Goal: Task Accomplishment & Management: Use online tool/utility

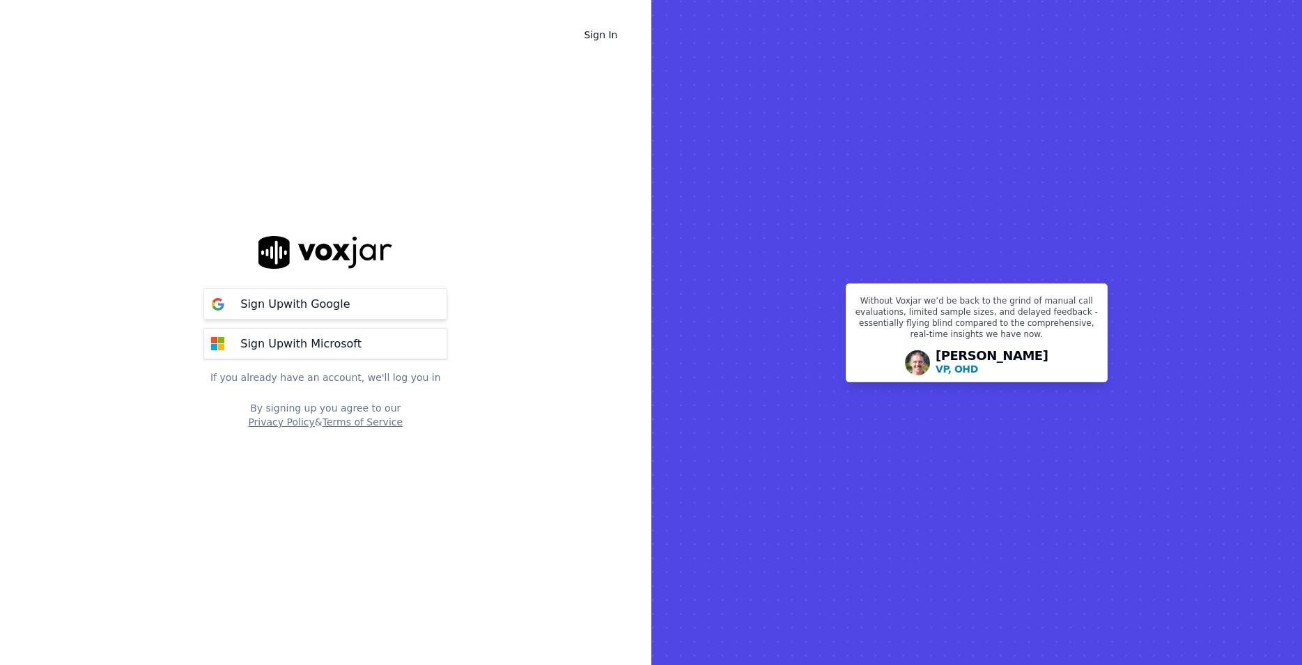
click at [328, 306] on p "Sign Up with Google" at bounding box center [294, 304] width 109 height 17
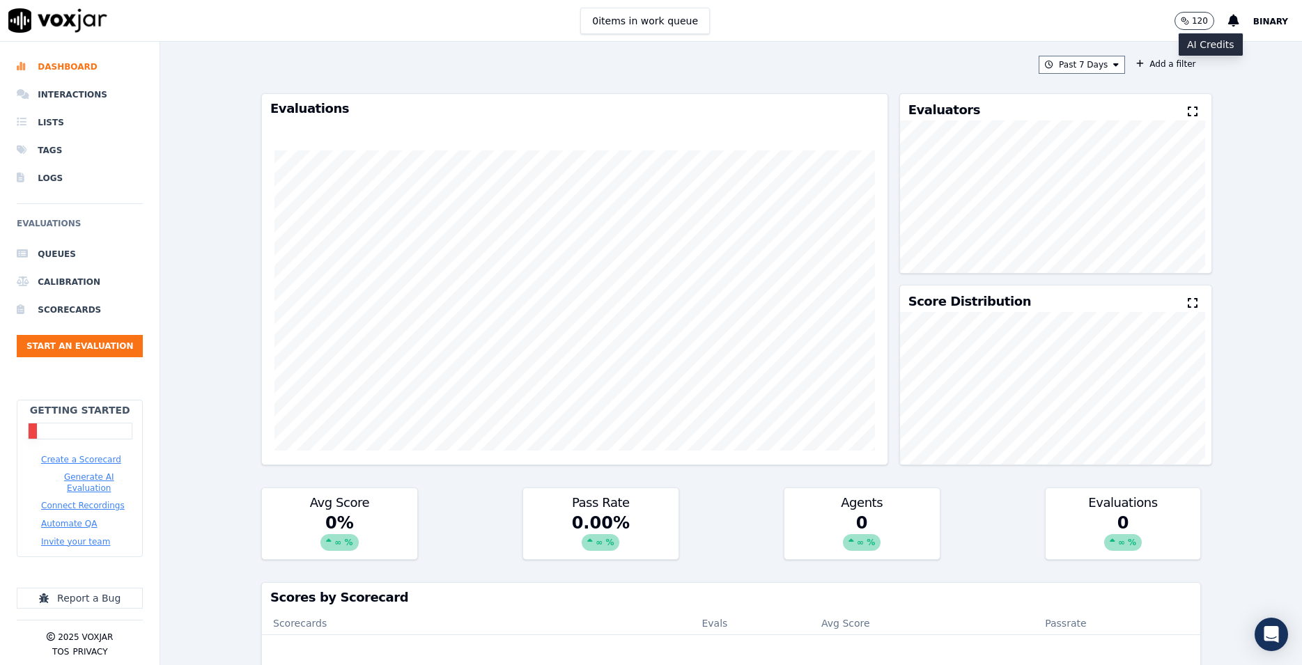
click at [1205, 20] on p "120" at bounding box center [1200, 20] width 16 height 11
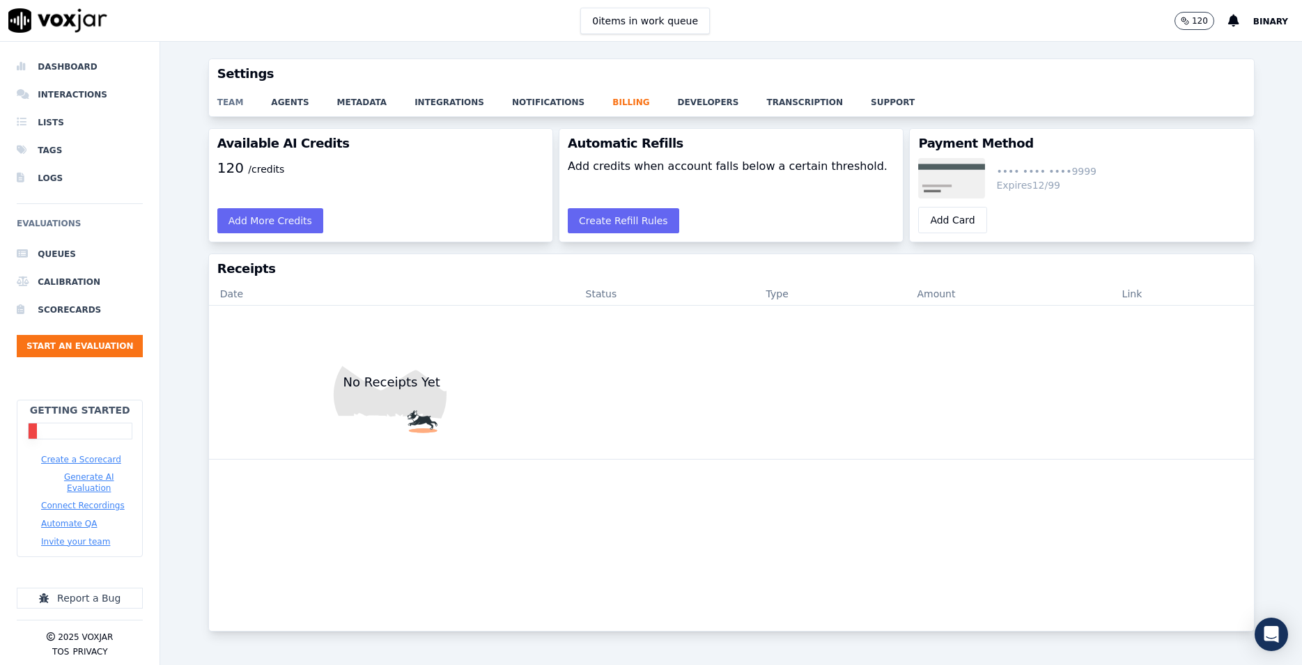
click at [228, 103] on link "team" at bounding box center [244, 98] width 54 height 20
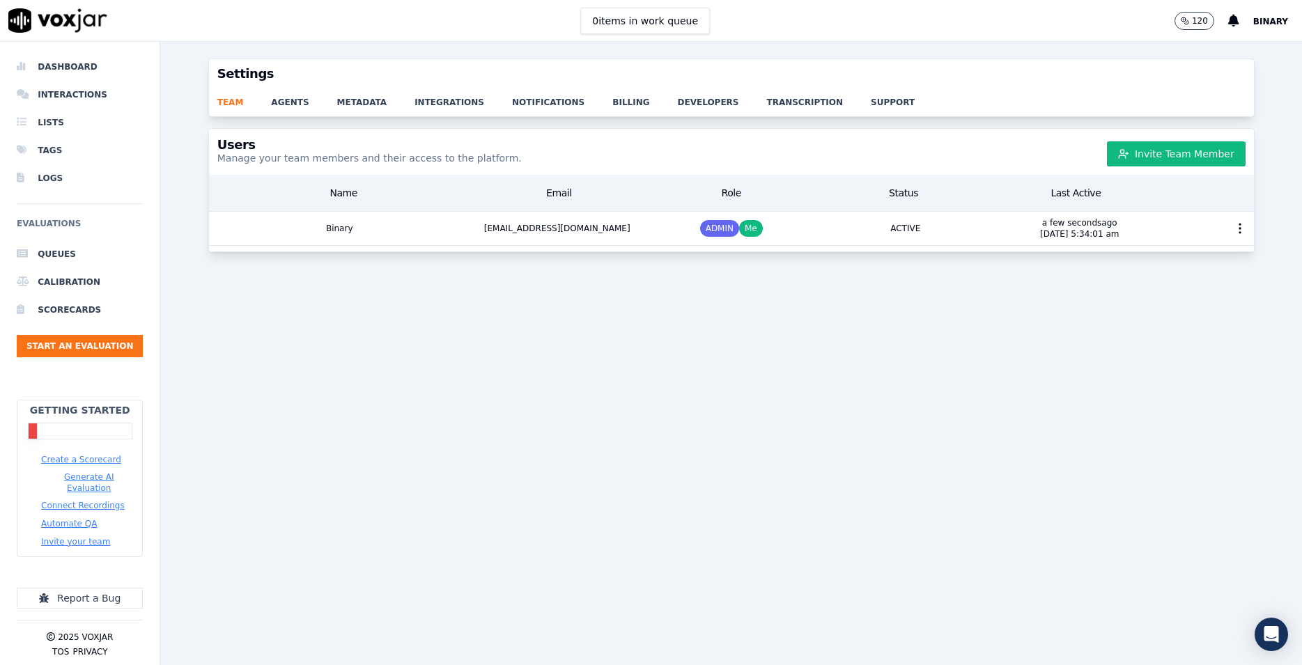
click at [69, 458] on button "Create a Scorecard" at bounding box center [81, 459] width 80 height 11
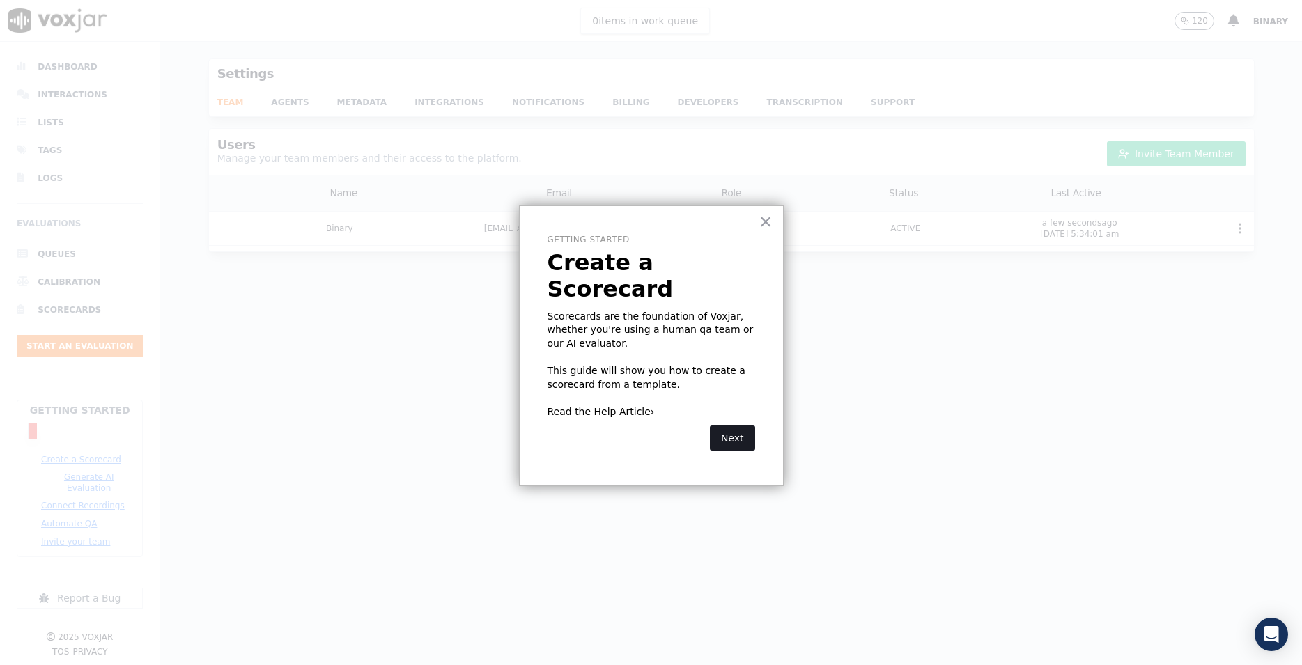
click at [734, 426] on button "Next" at bounding box center [732, 438] width 45 height 25
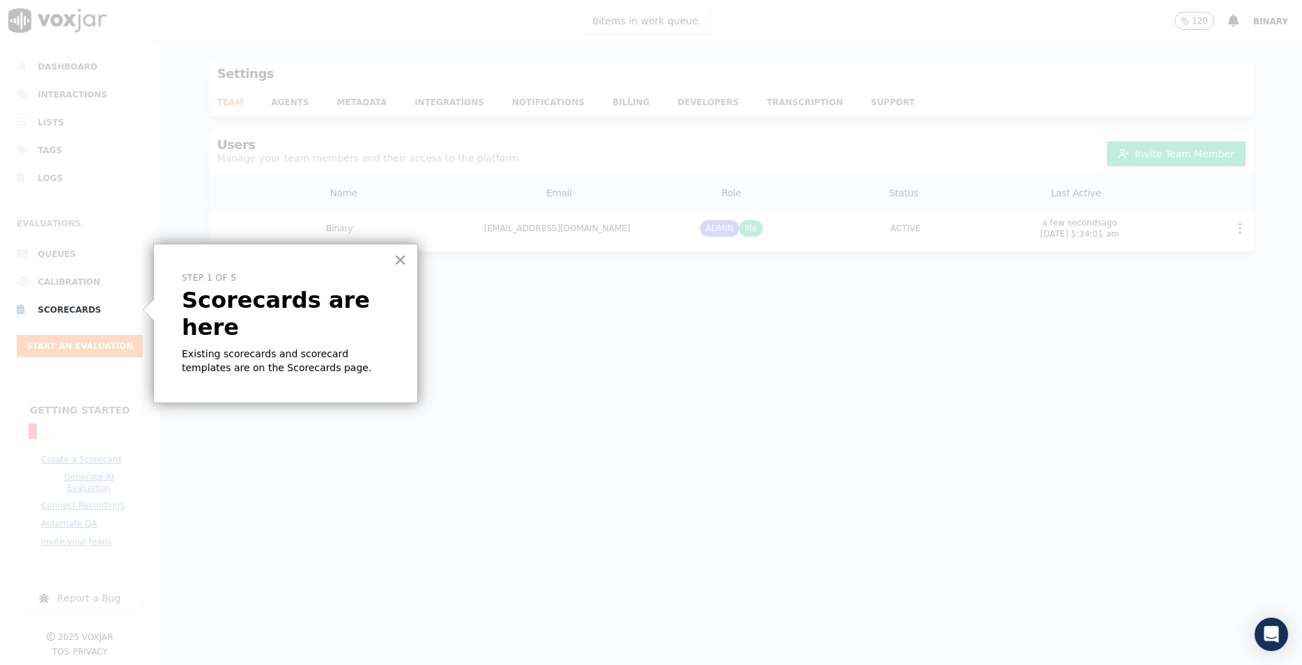
click at [311, 317] on div "× Step 1 of 5 Scorecards are here Existing scorecards and scorecard templates a…" at bounding box center [285, 324] width 265 height 160
click at [64, 314] on li "Scorecards" at bounding box center [80, 310] width 126 height 28
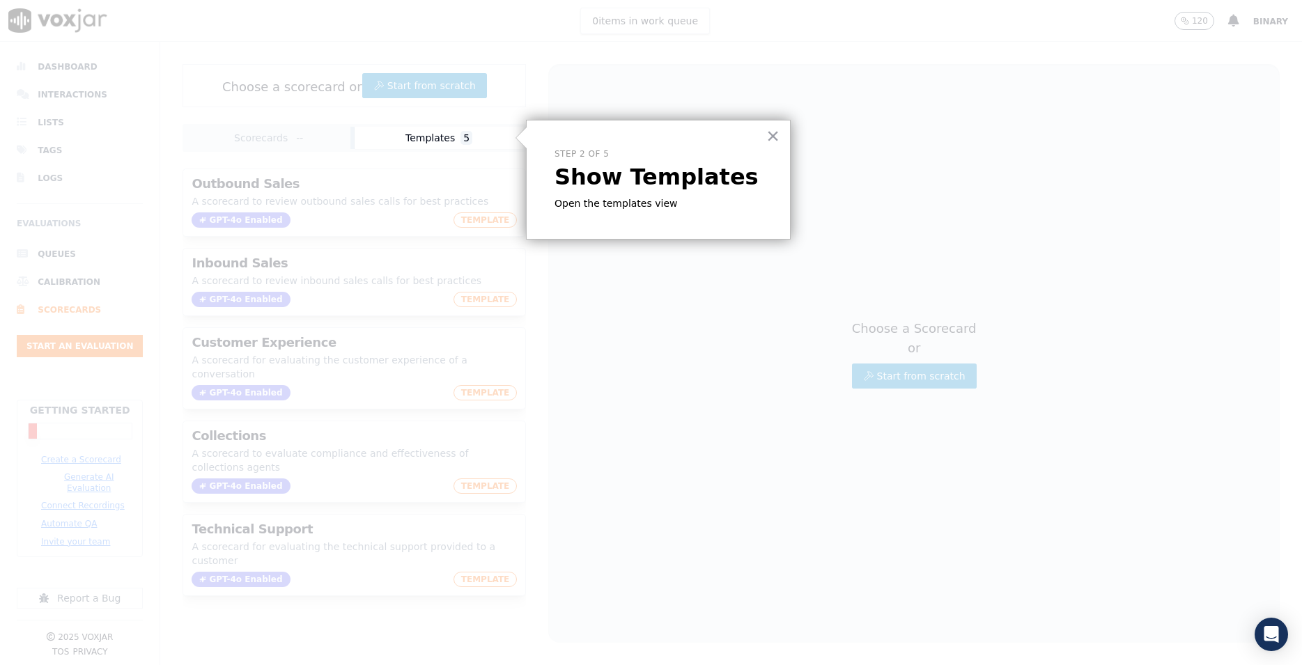
click at [443, 138] on button "Templates 5" at bounding box center [439, 138] width 169 height 22
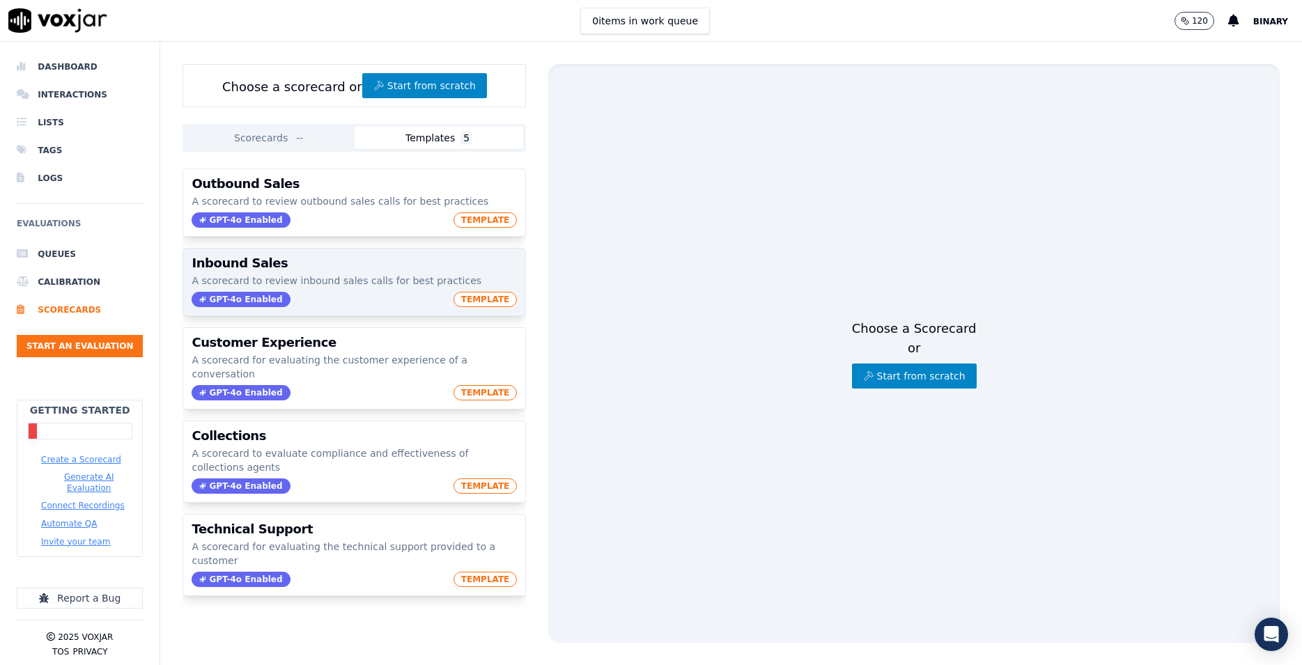
click at [385, 282] on p "A scorecard to review inbound sales calls for best practices" at bounding box center [354, 281] width 325 height 14
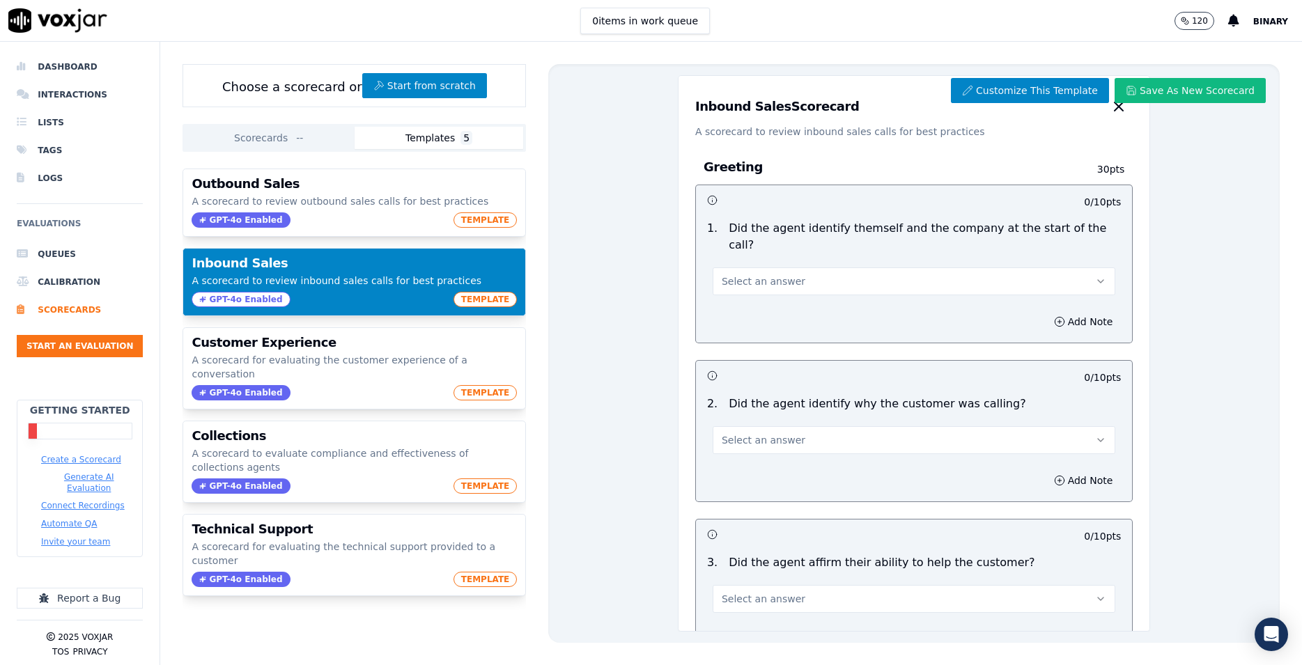
click at [67, 500] on button "Connect Recordings" at bounding box center [83, 505] width 84 height 11
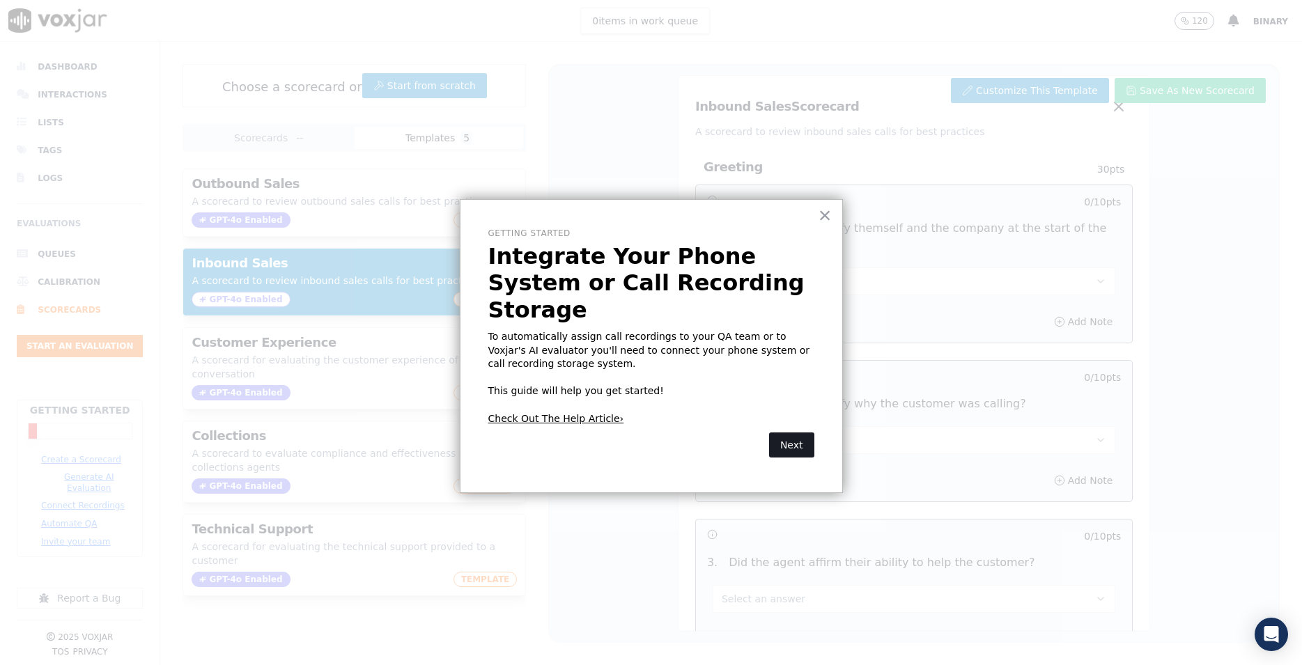
click at [786, 433] on button "Next" at bounding box center [791, 445] width 45 height 25
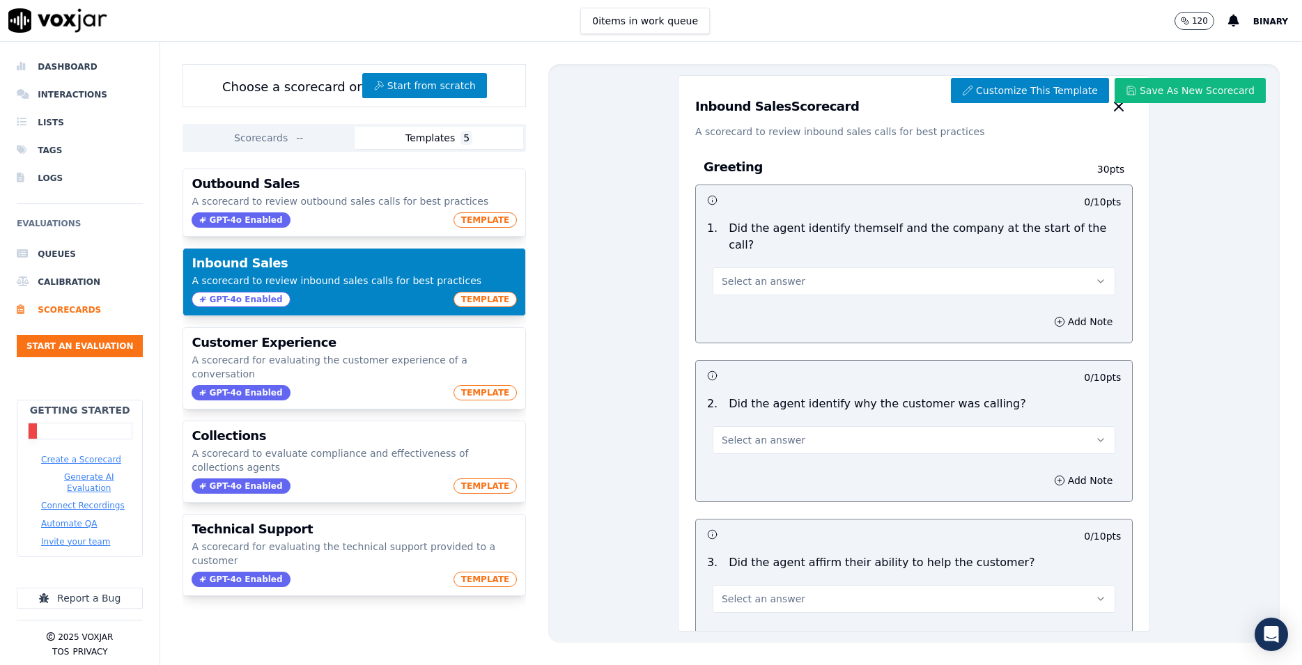
click at [69, 500] on button "Connect Recordings" at bounding box center [83, 505] width 84 height 11
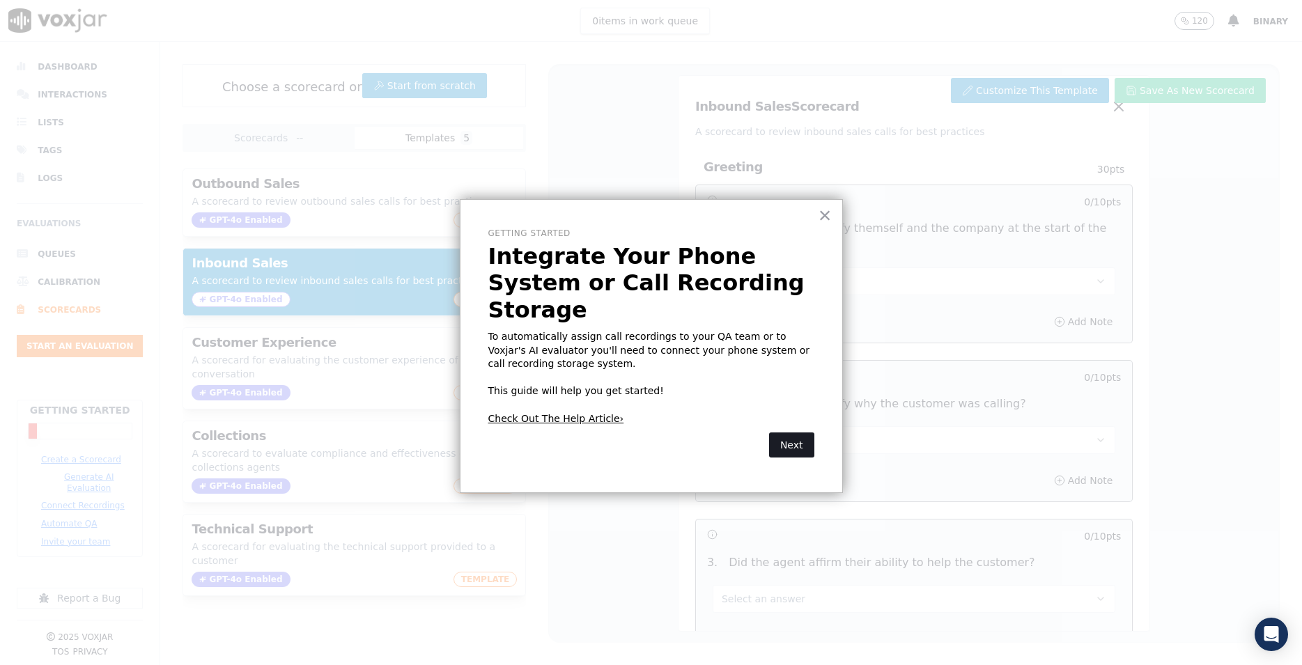
click at [789, 433] on button "Next" at bounding box center [791, 445] width 45 height 25
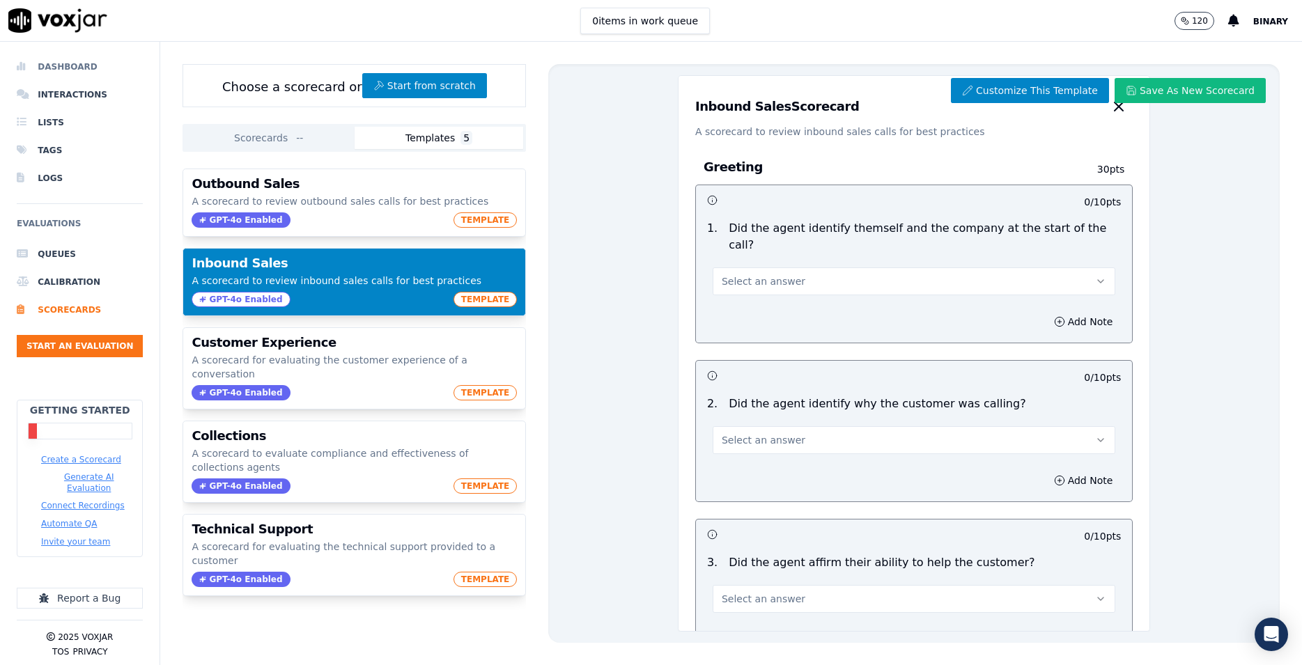
click at [70, 68] on li "Dashboard" at bounding box center [80, 67] width 126 height 28
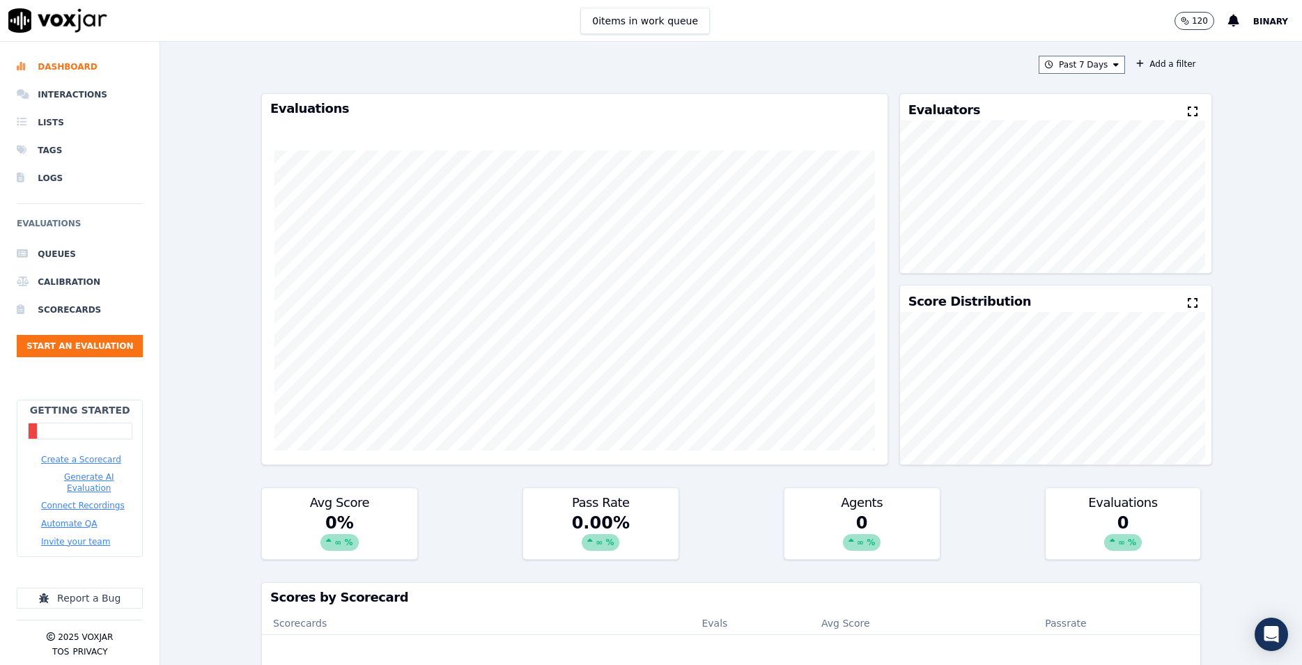
click at [63, 500] on button "Connect Recordings" at bounding box center [83, 505] width 84 height 11
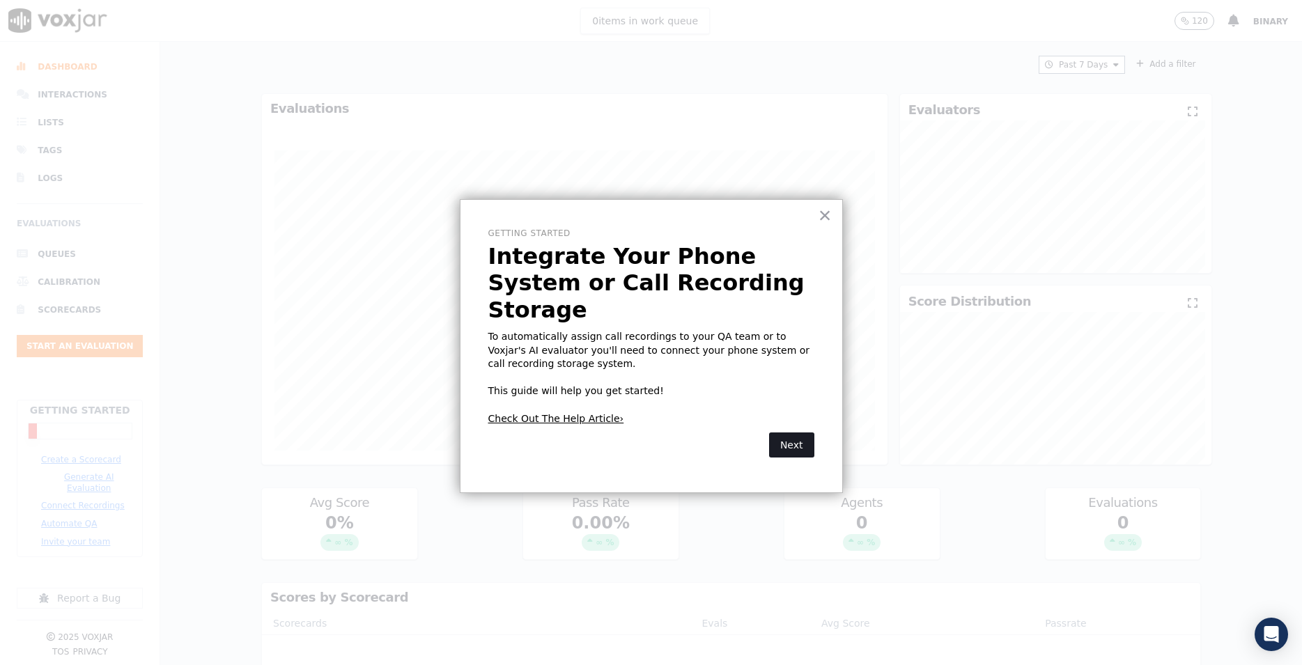
click at [792, 433] on button "Next" at bounding box center [791, 445] width 45 height 25
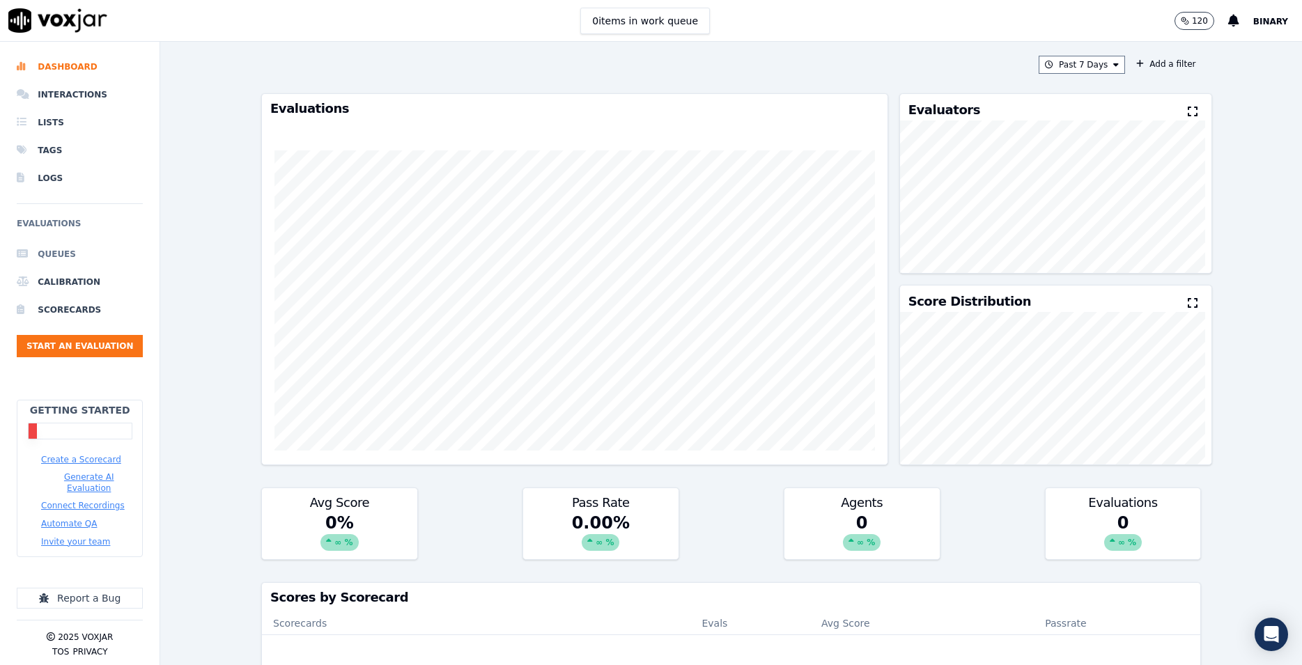
click at [54, 256] on li "Queues" at bounding box center [80, 254] width 126 height 28
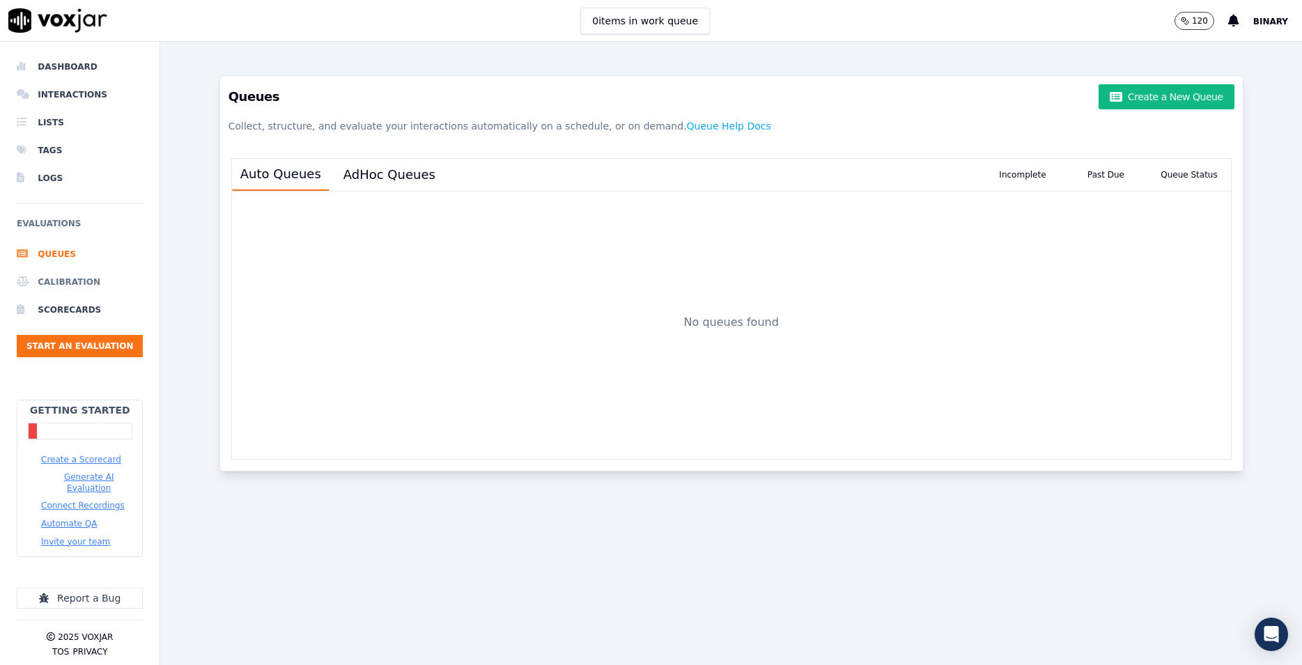
click at [59, 278] on li "Calibration" at bounding box center [80, 282] width 126 height 28
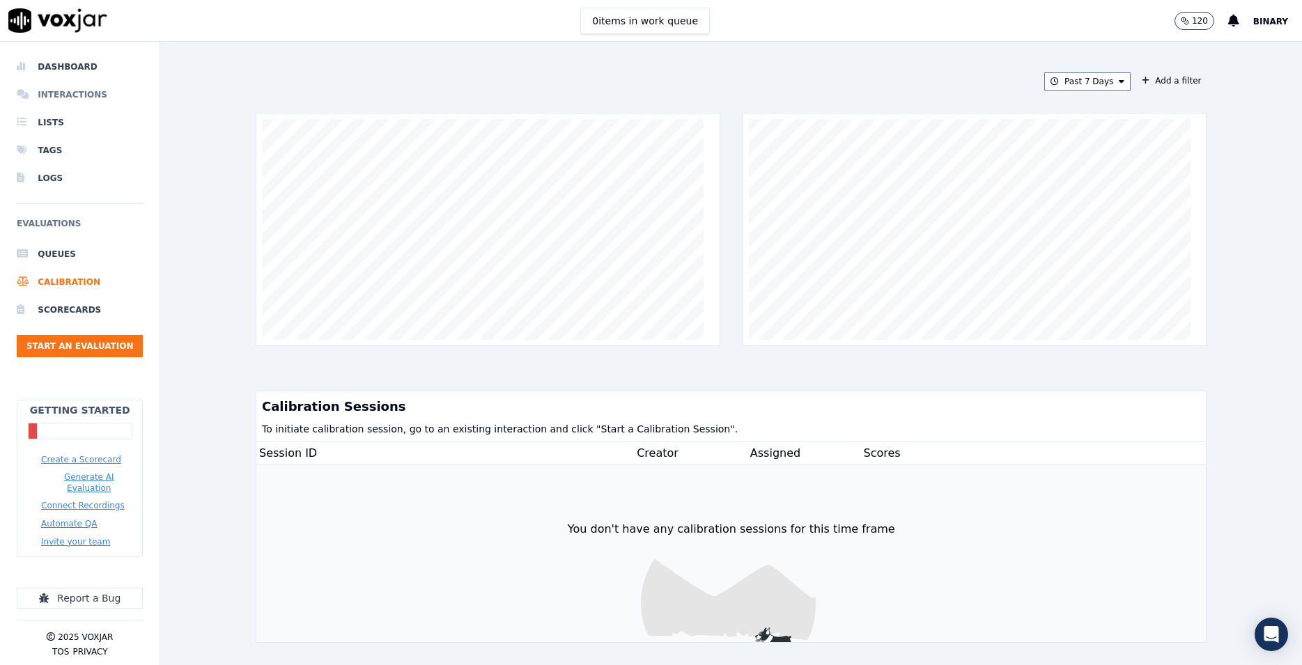
drag, startPoint x: 49, startPoint y: 80, endPoint x: 52, endPoint y: 88, distance: 8.8
click at [49, 82] on ul "Dashboard Interactions Lists Tags Logs" at bounding box center [80, 122] width 126 height 139
click at [52, 89] on li "Interactions" at bounding box center [80, 95] width 126 height 28
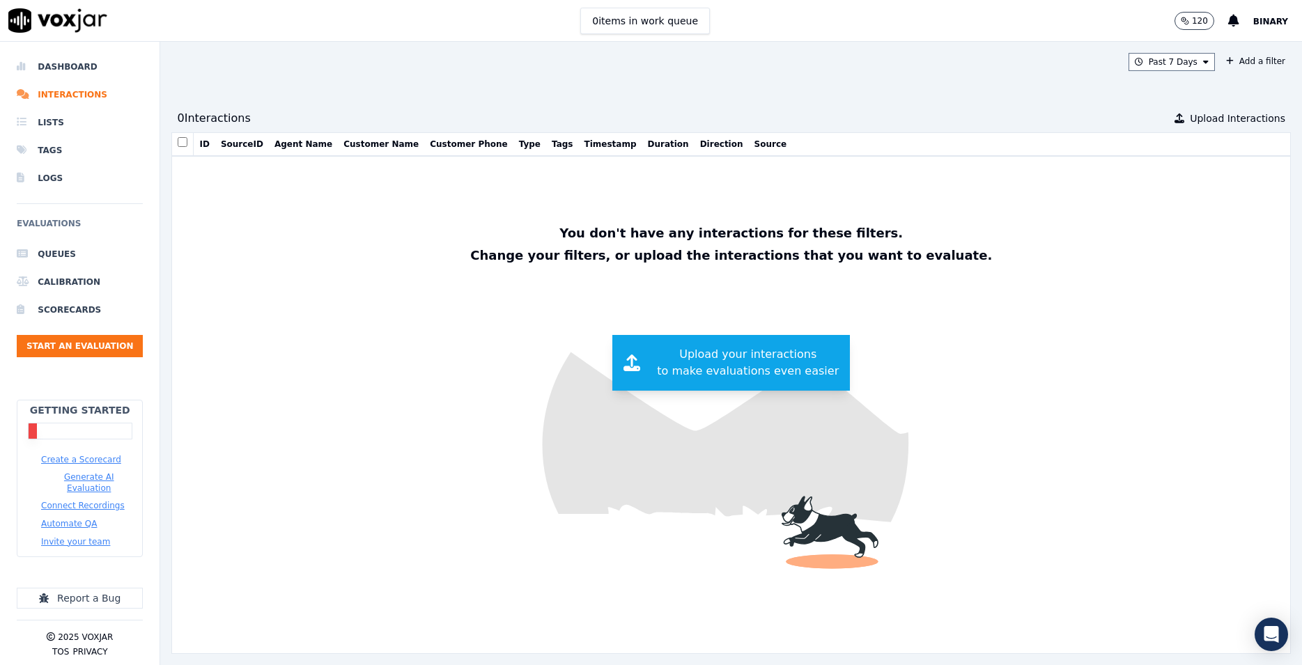
click at [700, 367] on span "Upload your interactions to make evaluations even easier" at bounding box center [748, 362] width 182 height 33
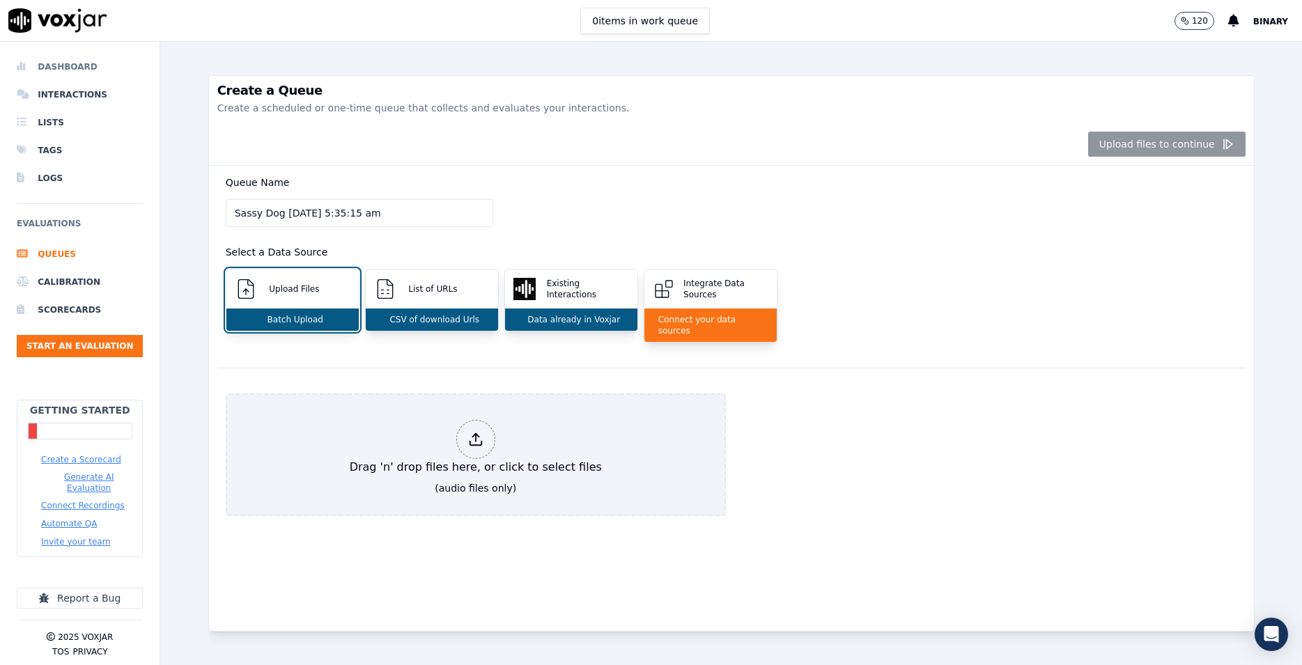
click at [58, 69] on li "Dashboard" at bounding box center [80, 67] width 126 height 28
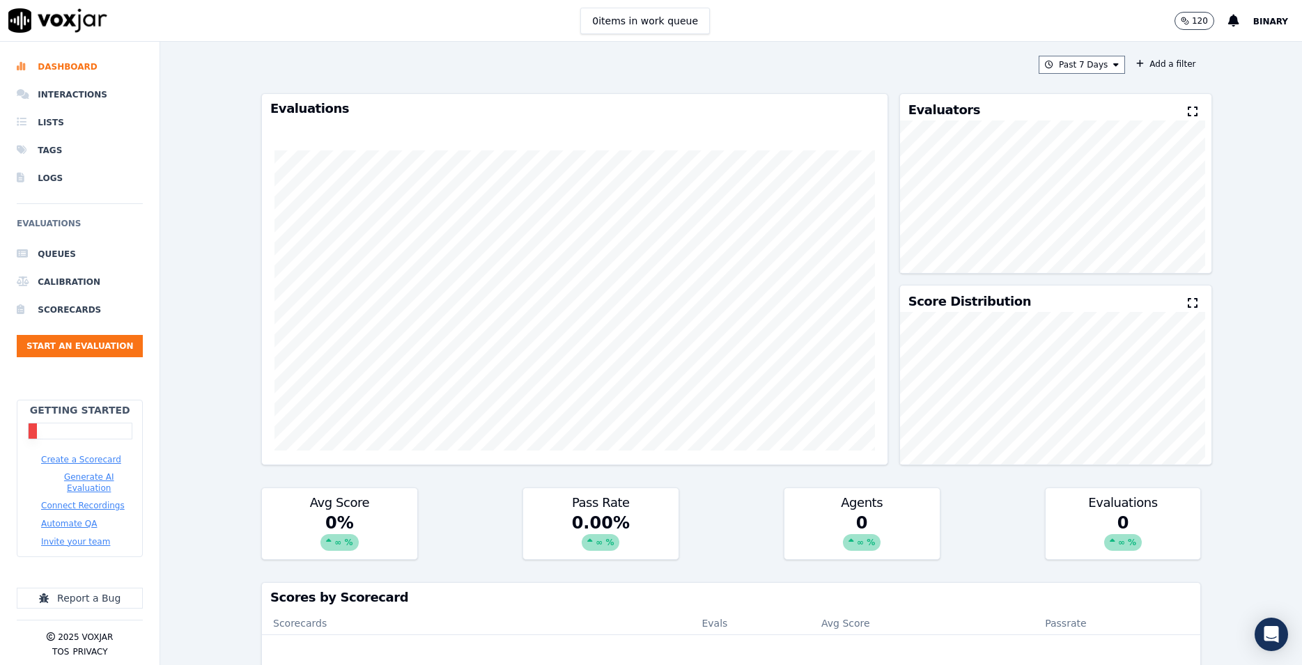
click at [59, 16] on img at bounding box center [57, 20] width 99 height 24
click at [1237, 18] on icon at bounding box center [1233, 21] width 11 height 13
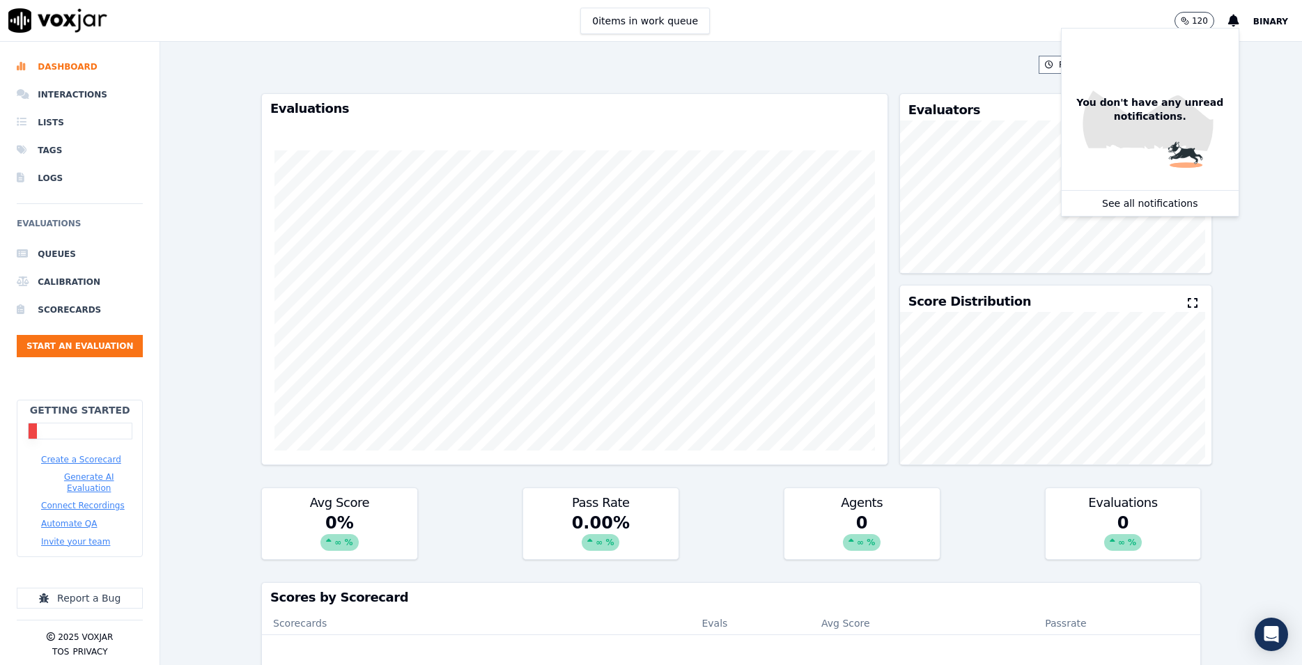
click at [1229, 364] on div "Past 7 Days Add a filter Evaluations Evaluators Score Distribution Avg Score 0 …" at bounding box center [731, 353] width 1142 height 623
